Goal: Task Accomplishment & Management: Complete application form

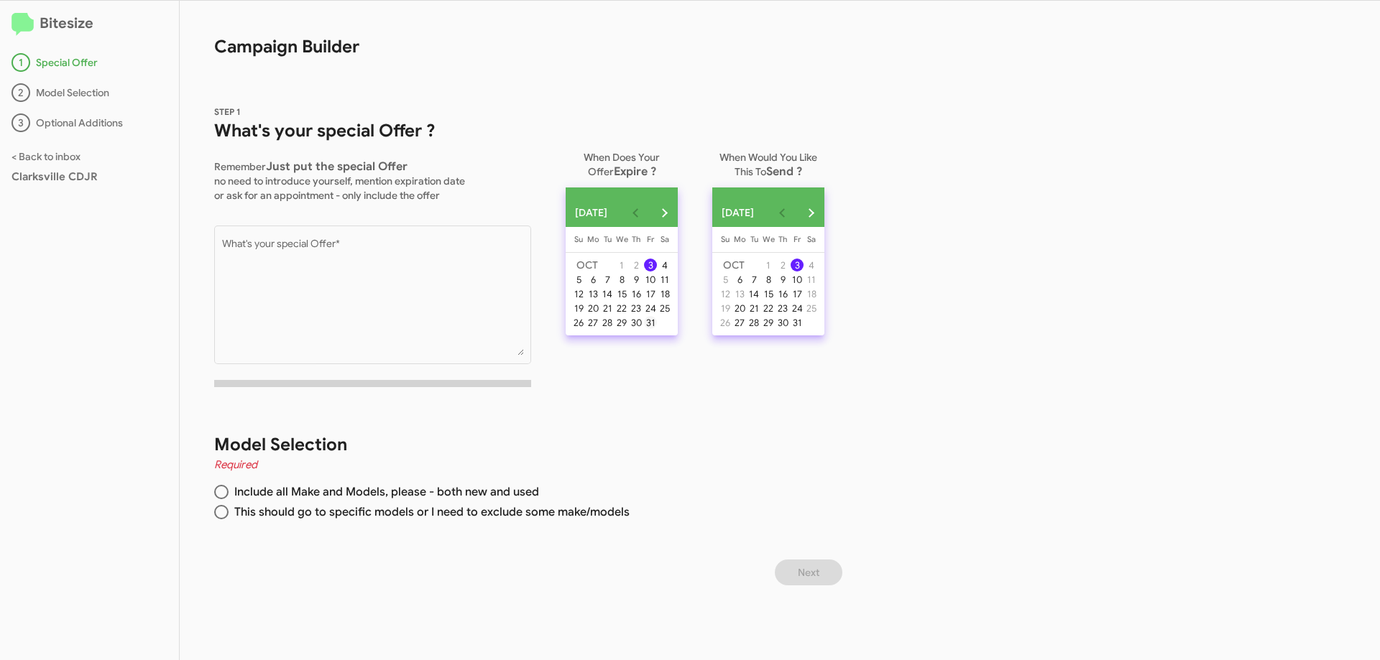
click at [657, 329] on div "31" at bounding box center [650, 322] width 13 height 13
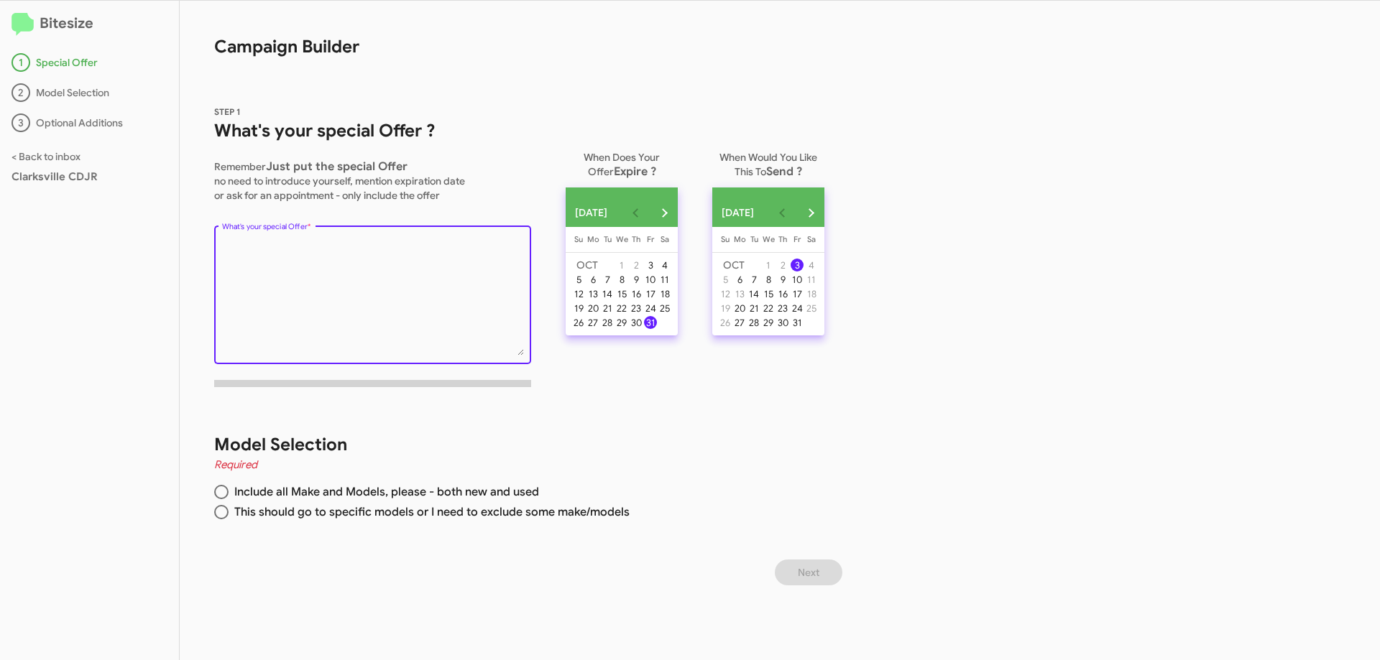
drag, startPoint x: 369, startPoint y: 246, endPoint x: 563, endPoint y: 312, distance: 204.8
click at [369, 246] on textarea "What's your special Offer *" at bounding box center [373, 297] width 302 height 116
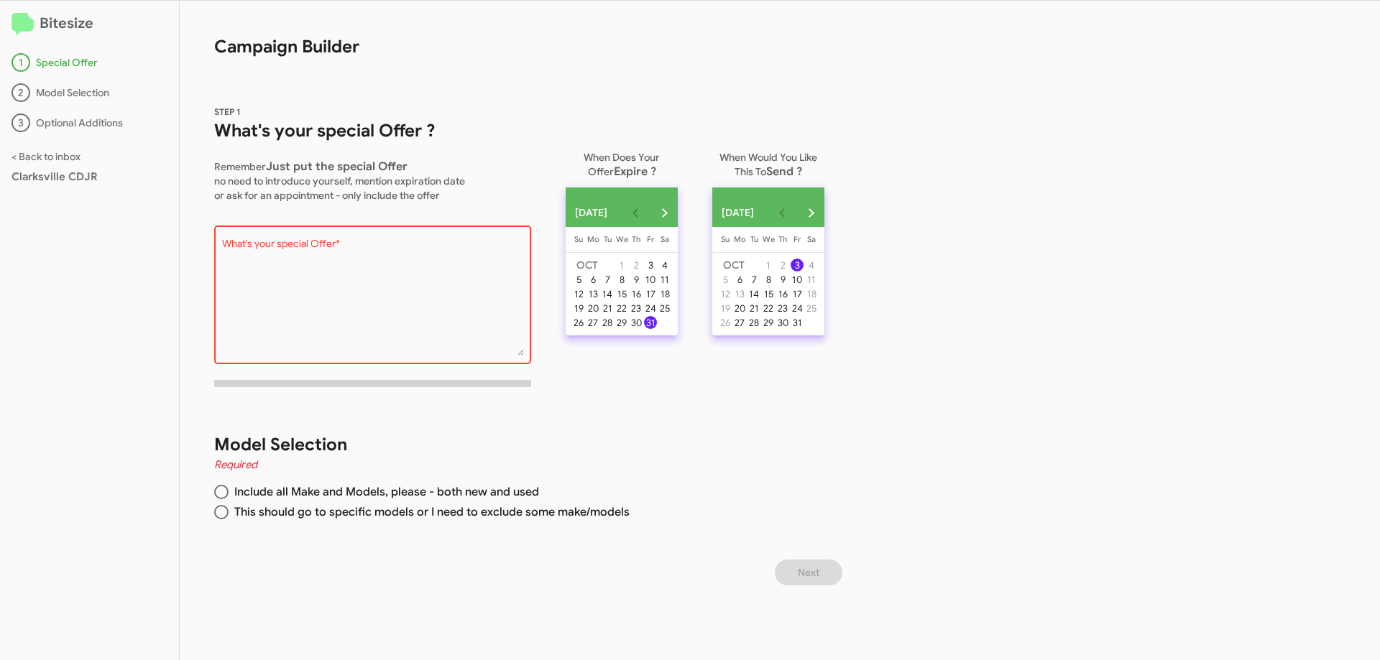
click at [307, 238] on div "What's your special Offer *" at bounding box center [373, 294] width 302 height 142
paste textarea "🚨 HUGE FINANCE ALERT at CDJR of [GEOGRAPHIC_DATA]! 🚨 ✅ 0% for 72 months on 2025…"
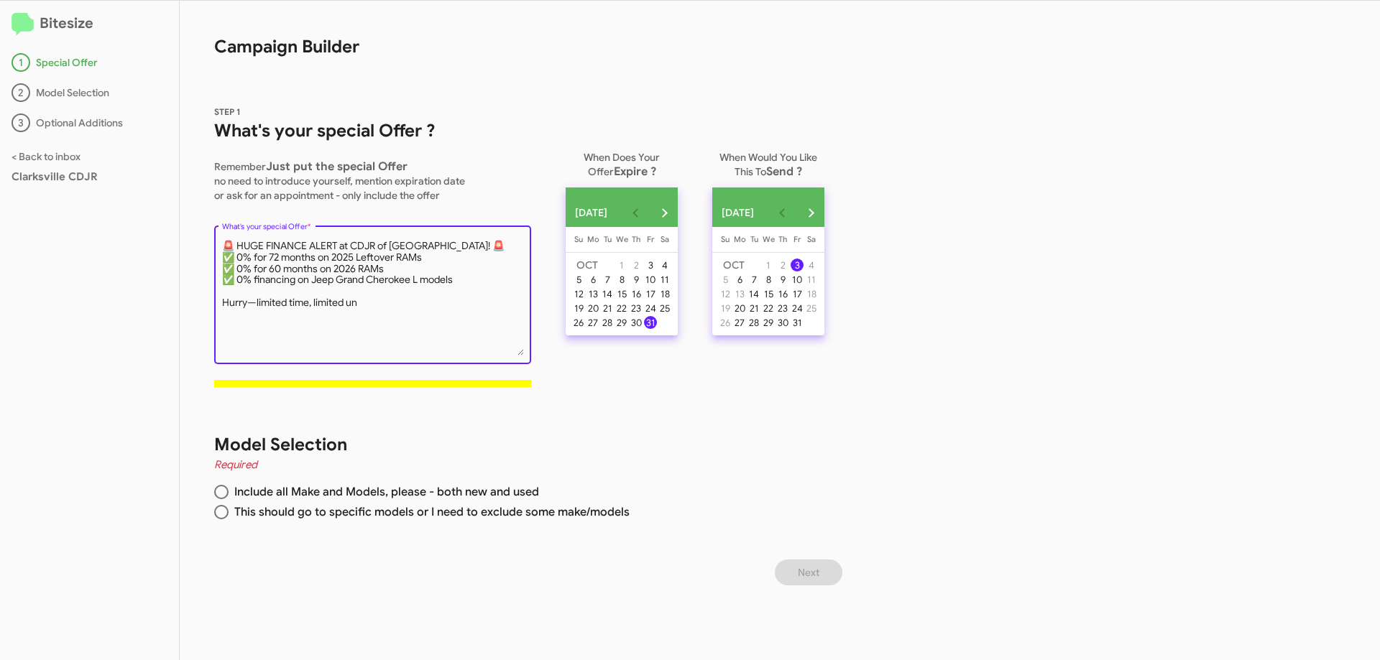
click at [234, 284] on textarea "What's your special Offer *" at bounding box center [373, 297] width 302 height 116
click at [236, 269] on textarea "What's your special Offer *" at bounding box center [373, 297] width 302 height 116
click at [235, 254] on textarea "What's your special Offer *" at bounding box center [373, 297] width 302 height 116
click at [232, 244] on textarea "What's your special Offer *" at bounding box center [373, 297] width 302 height 116
click at [439, 248] on textarea "What's your special Offer *" at bounding box center [373, 297] width 302 height 116
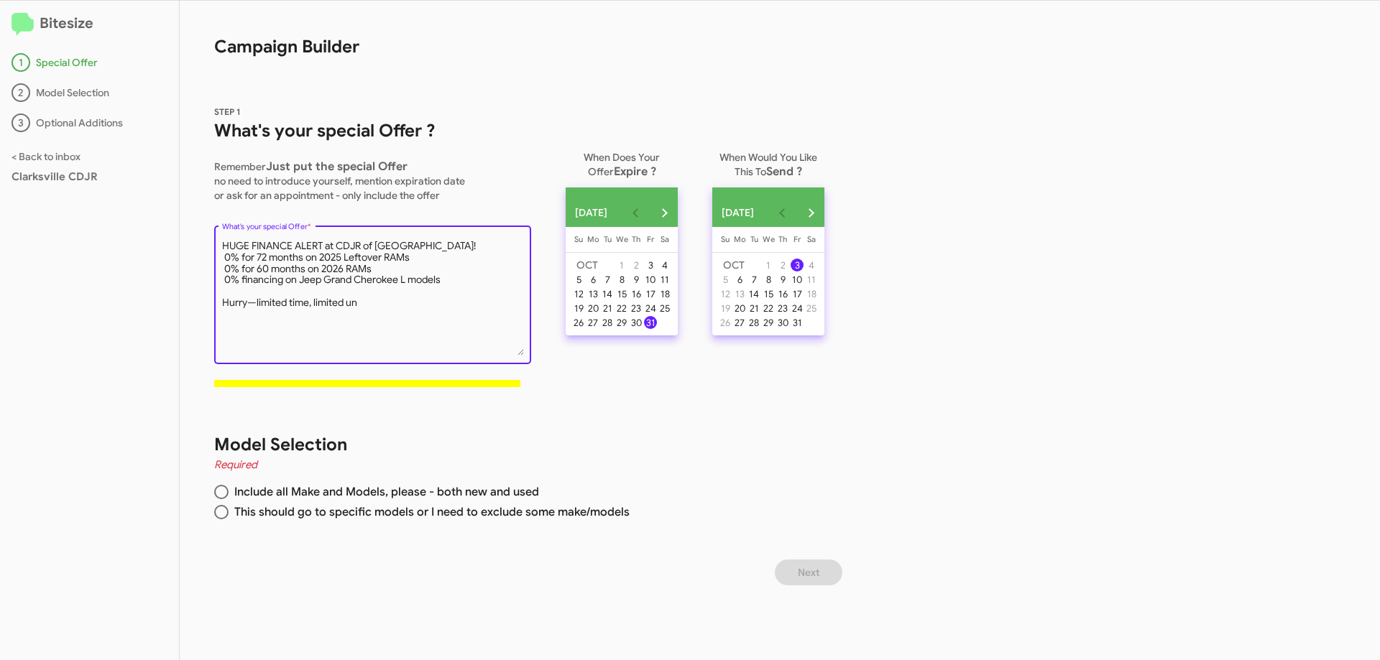
type textarea "HUGE FINANCE ALERT at CDJR of [GEOGRAPHIC_DATA]! 0% for 72 months on 2025 Lefto…"
click at [221, 494] on span at bounding box center [221, 492] width 14 height 14
click at [221, 494] on input "Include all Make and Models, please - both new and used" at bounding box center [221, 492] width 14 height 14
radio input "true"
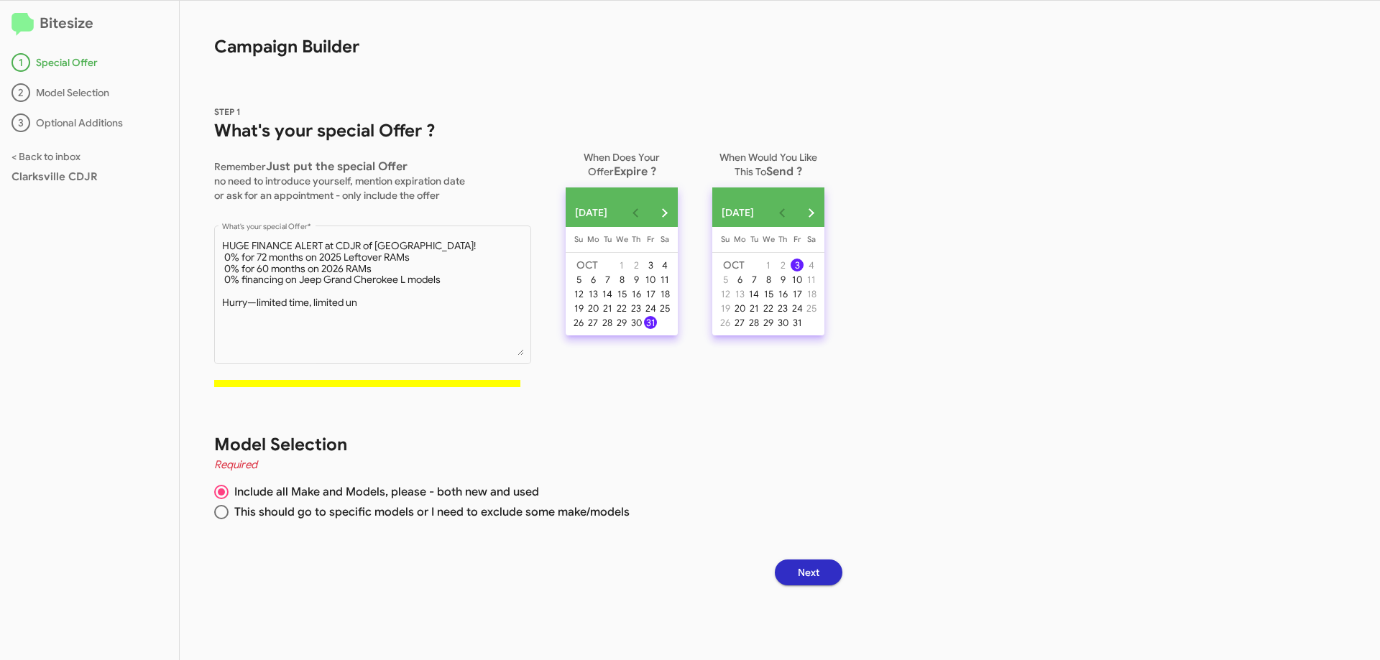
click at [831, 578] on button "Next" at bounding box center [809, 573] width 68 height 26
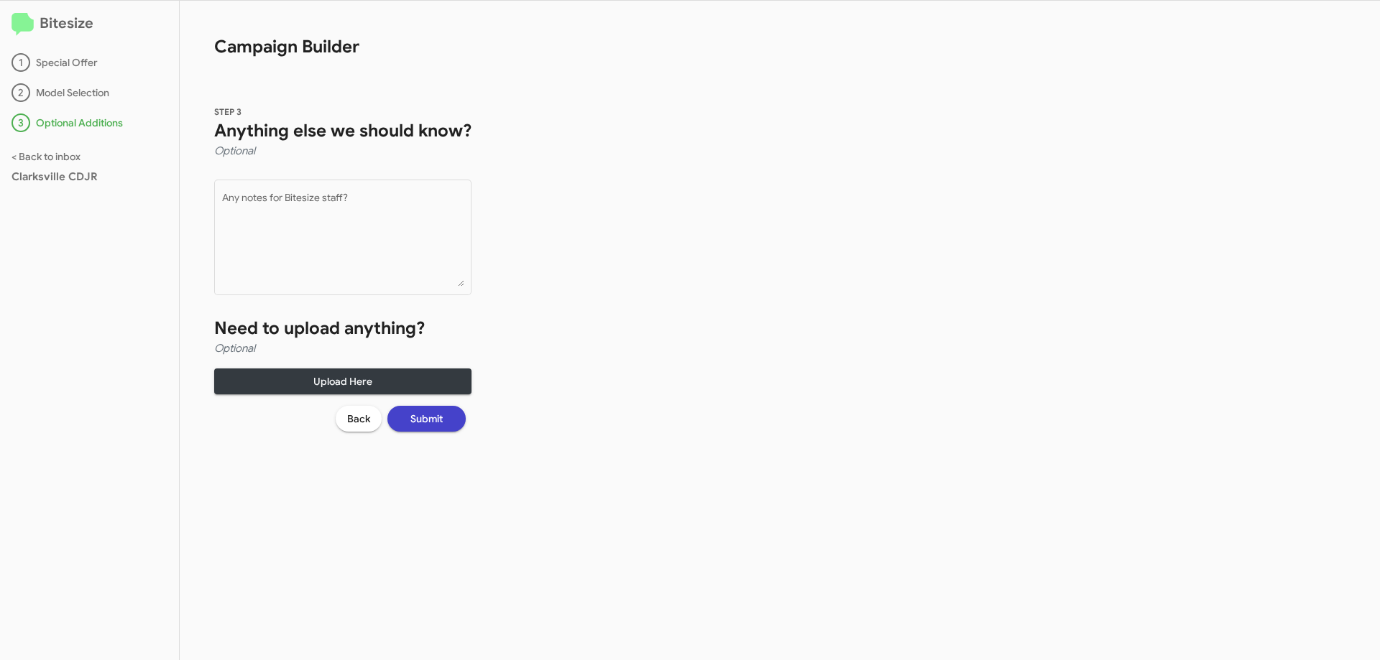
click at [428, 422] on span "Submit" at bounding box center [426, 419] width 32 height 26
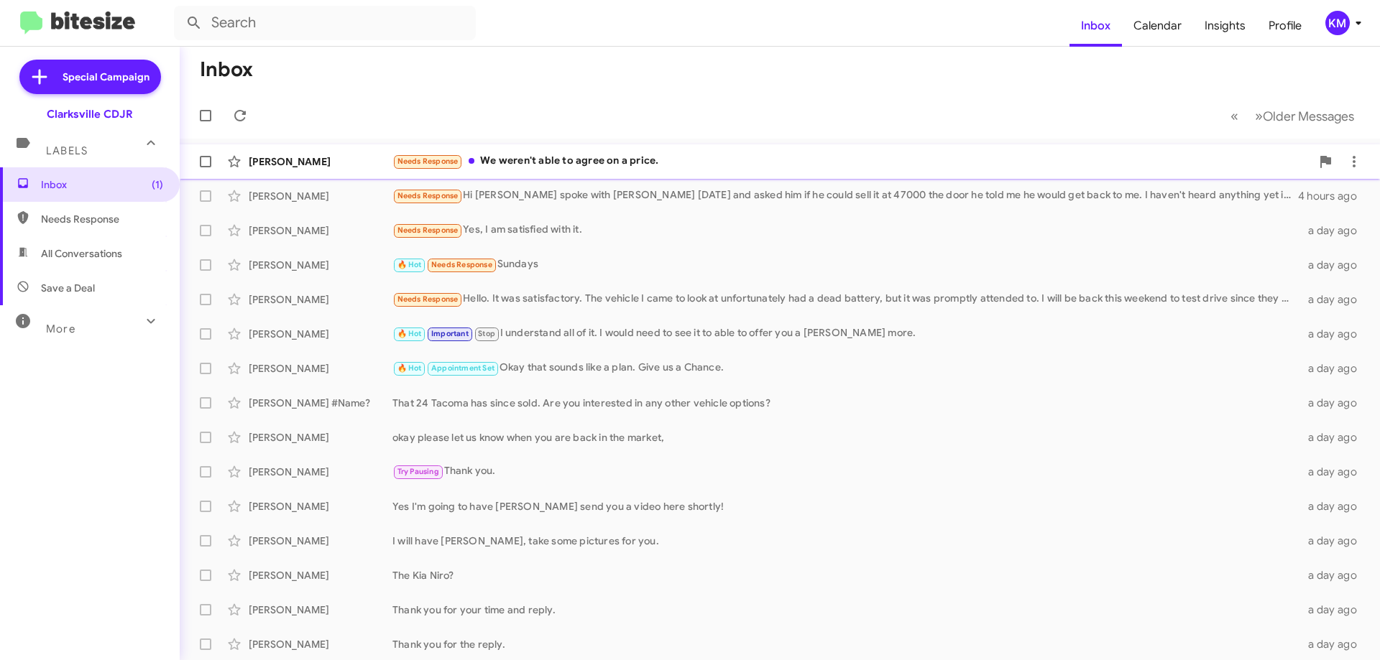
click at [547, 160] on div "Needs Response We weren't able to agree on a price." at bounding box center [851, 161] width 918 height 17
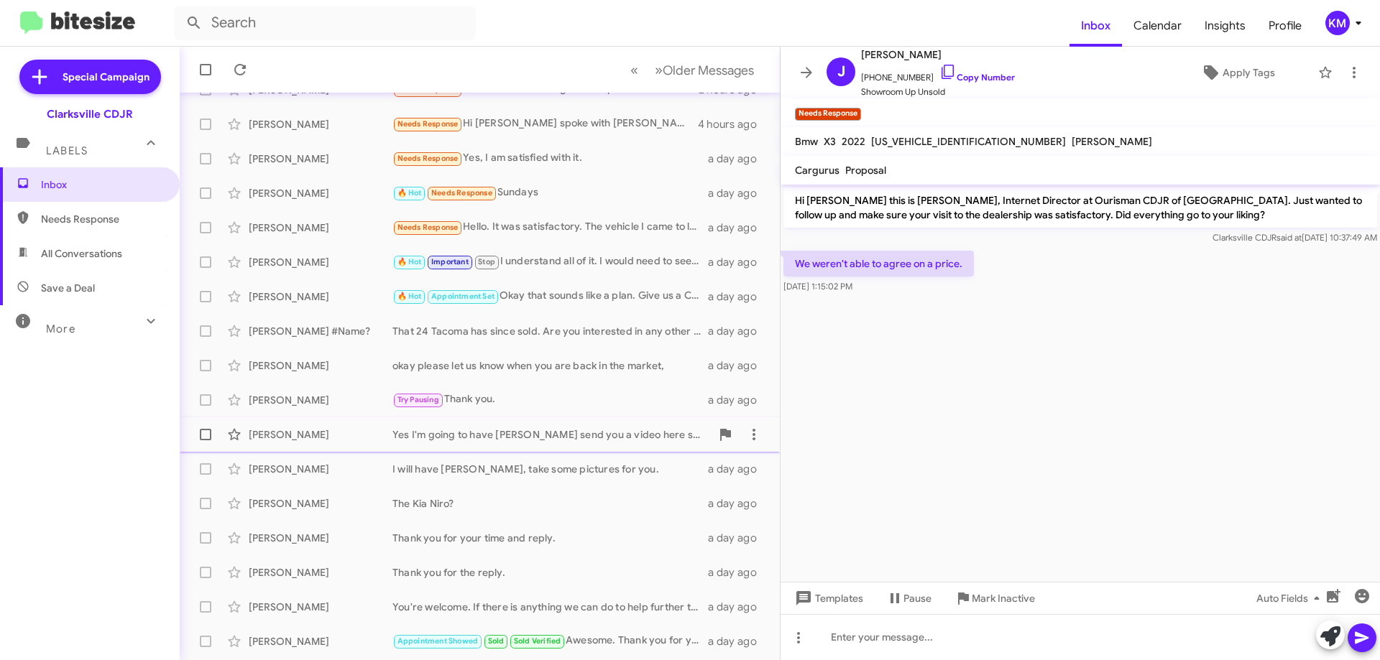
scroll to position [174, 0]
